Goal: Find specific page/section: Find specific page/section

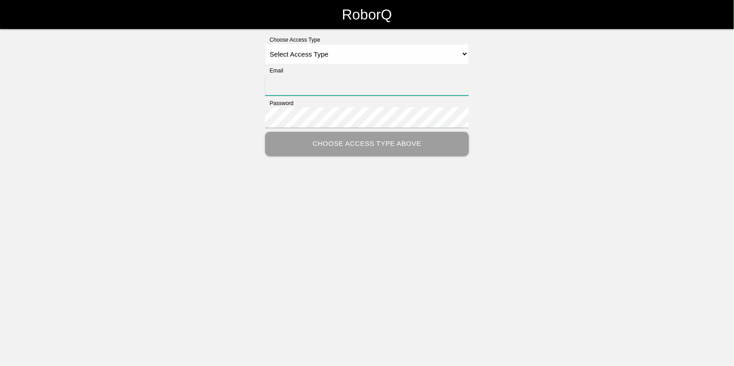
type input "[EMAIL_ADDRESS][DOMAIN_NAME]"
click at [309, 53] on select "Select Access Type Admin Customer Supervisor Worker" at bounding box center [367, 54] width 204 height 20
select select "Admin"
click at [265, 44] on select "Select Access Type Admin Customer Supervisor Worker" at bounding box center [367, 54] width 204 height 20
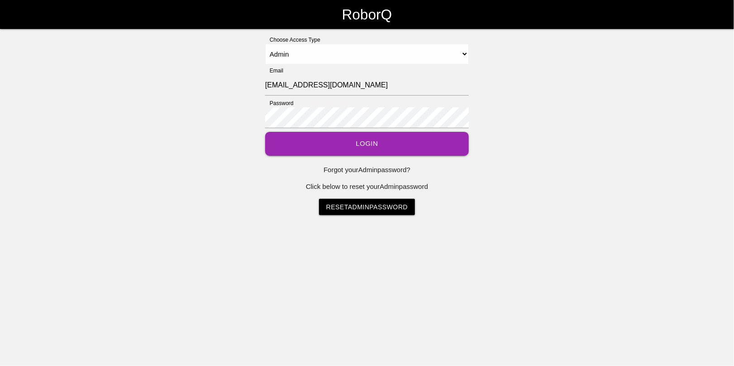
click at [369, 146] on button "Login" at bounding box center [367, 144] width 204 height 24
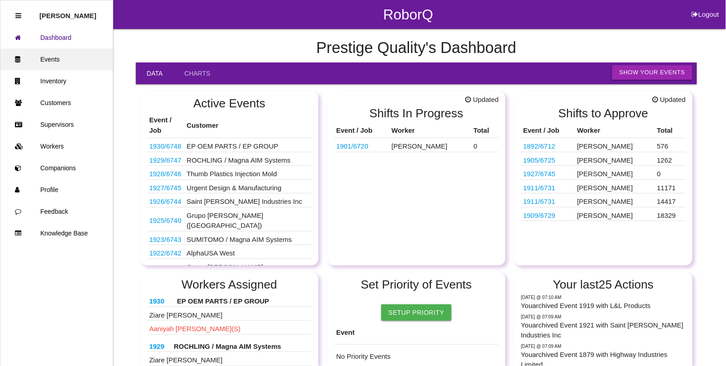
click at [52, 62] on link "Events" at bounding box center [56, 59] width 112 height 22
